Goal: Transaction & Acquisition: Subscribe to service/newsletter

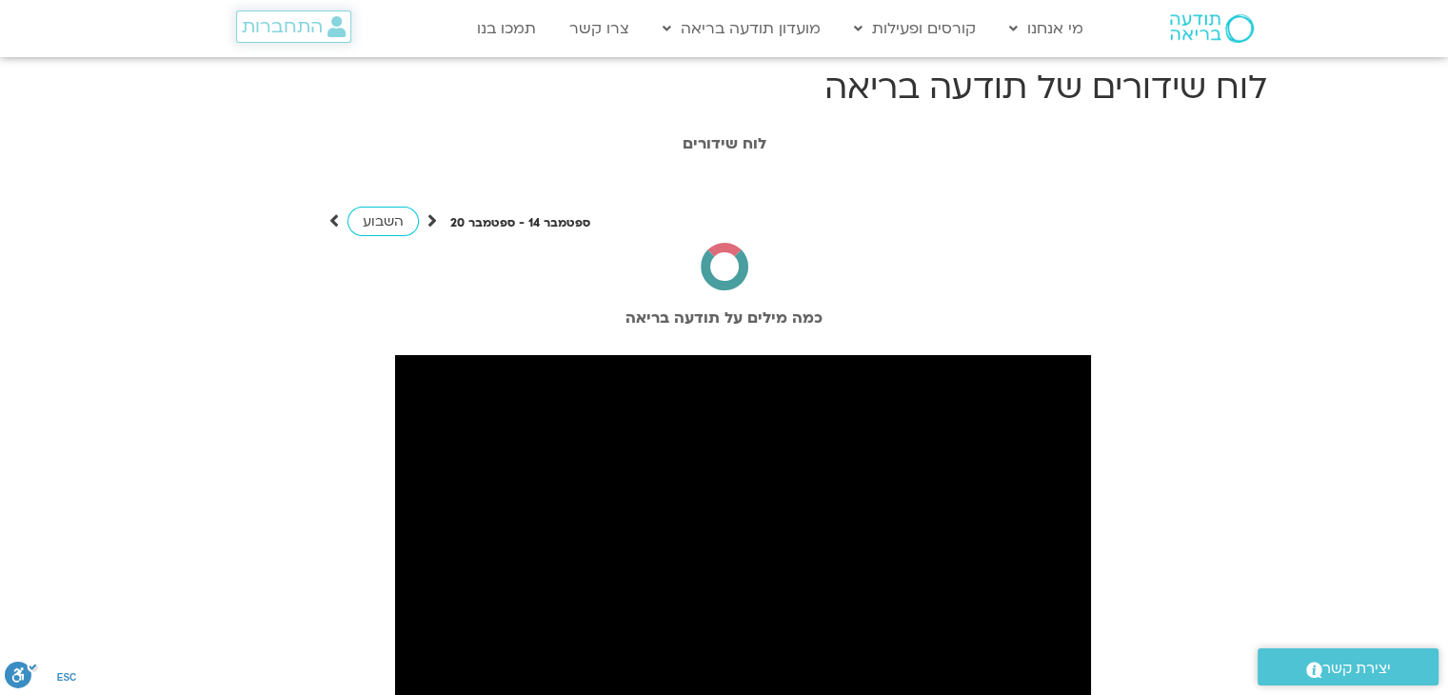
click at [253, 30] on span "התחברות" at bounding box center [282, 26] width 81 height 21
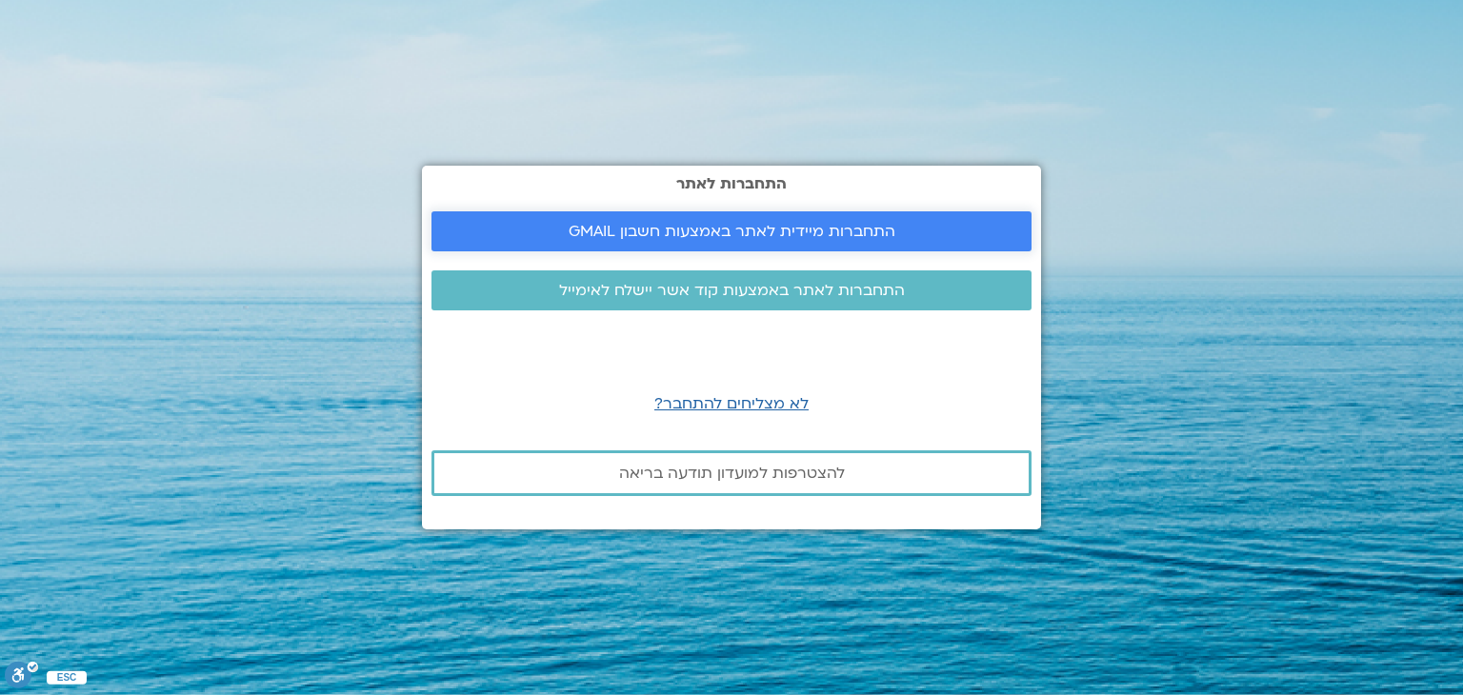
click at [631, 218] on link "התחברות מיידית לאתר באמצעות חשבון GMAIL" at bounding box center [731, 231] width 600 height 40
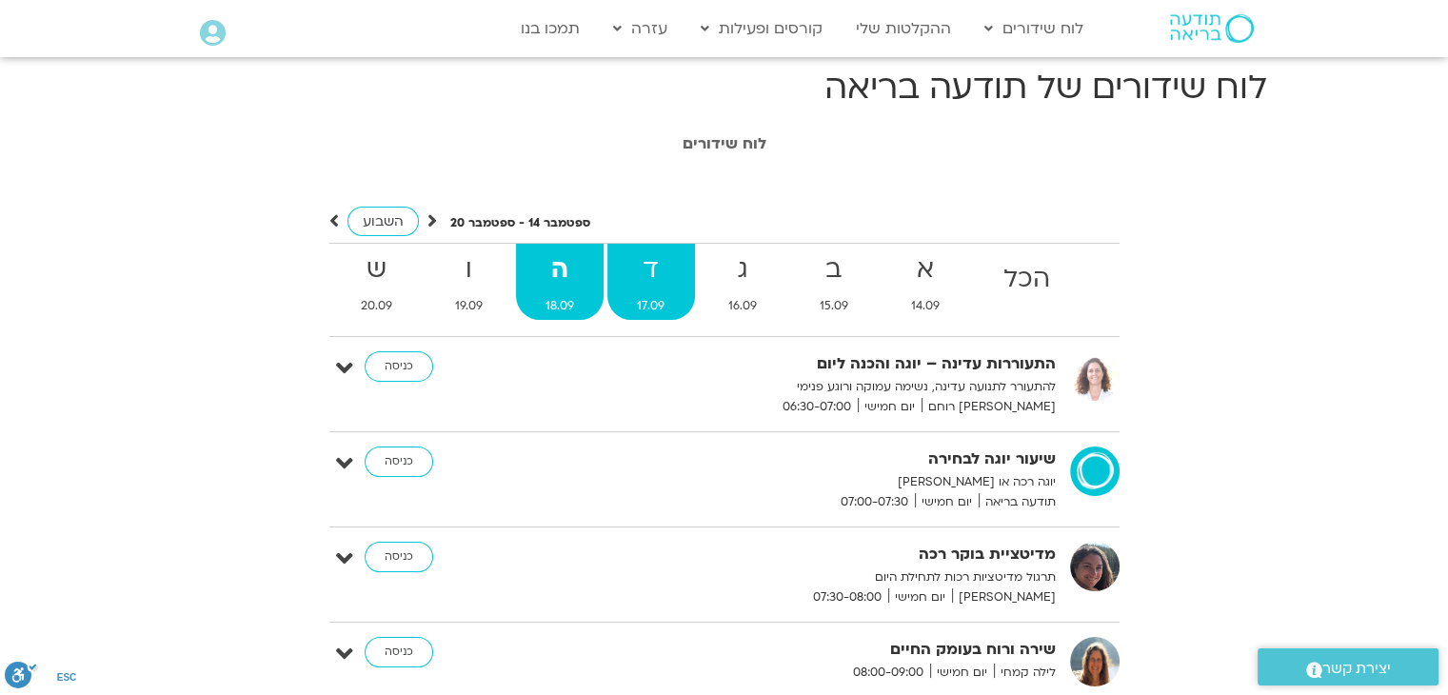
click at [681, 267] on strong "ד" at bounding box center [651, 270] width 87 height 43
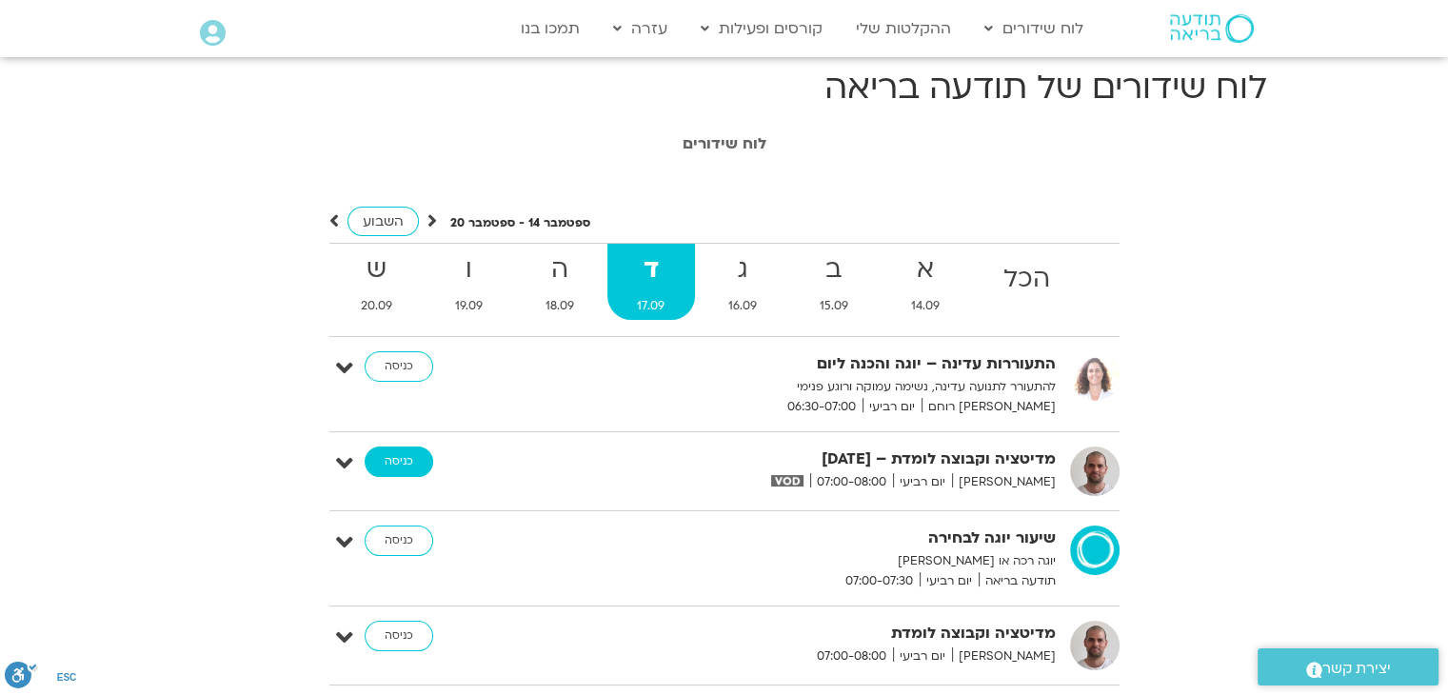
click at [408, 457] on link "כניסה" at bounding box center [399, 462] width 69 height 30
